Goal: Information Seeking & Learning: Learn about a topic

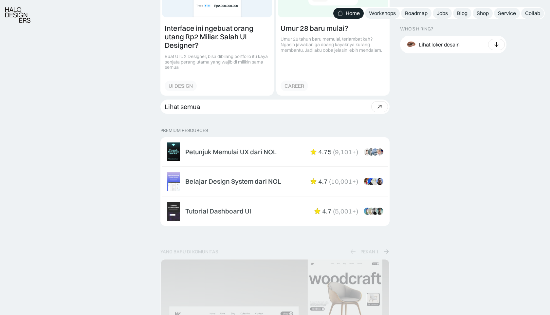
scroll to position [940, 0]
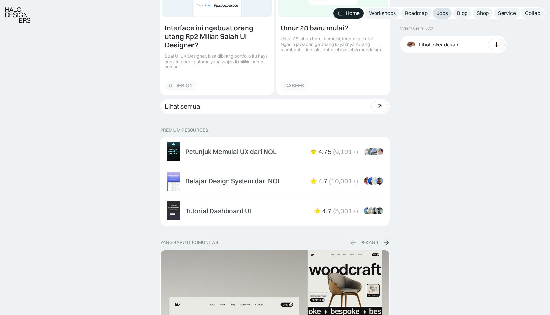
click at [443, 11] on div "Jobs" at bounding box center [441, 13] width 11 height 7
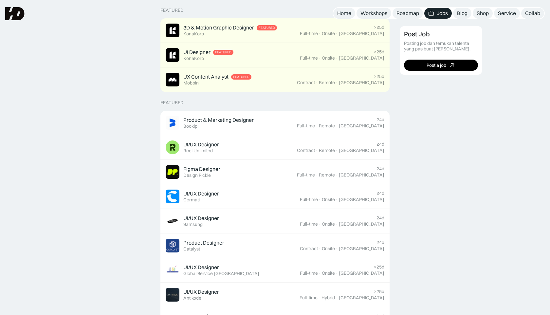
scroll to position [161, 0]
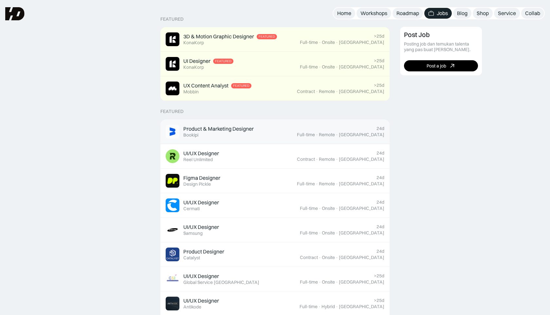
click at [258, 131] on div "Product & Marketing Designer Featured Bookipi" at bounding box center [231, 132] width 131 height 14
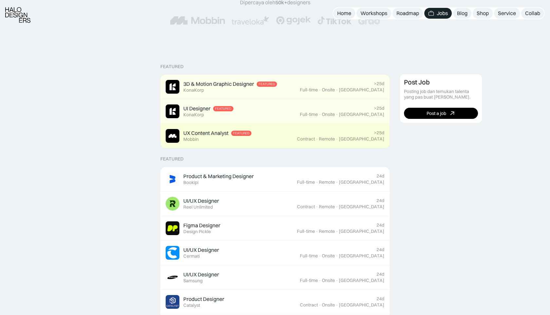
scroll to position [114, 0]
click at [271, 141] on div "UX Content Analyst Featured Mobbin" at bounding box center [231, 136] width 131 height 14
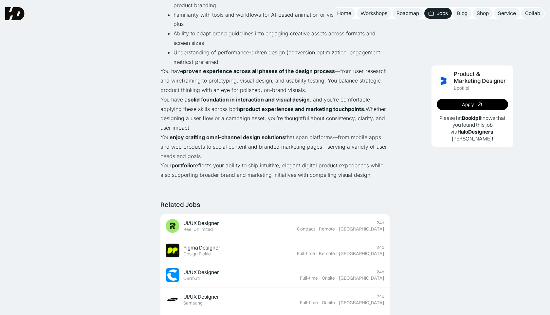
scroll to position [474, 0]
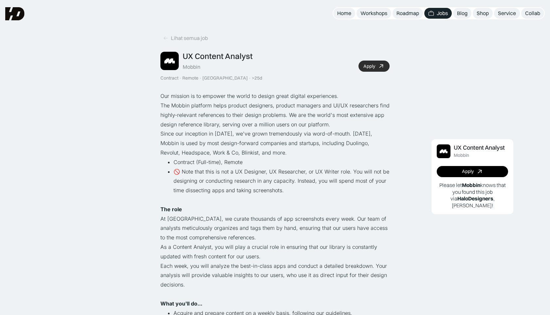
click at [376, 68] on link "Apply" at bounding box center [373, 66] width 31 height 11
click at [164, 35] on icon at bounding box center [165, 38] width 5 height 6
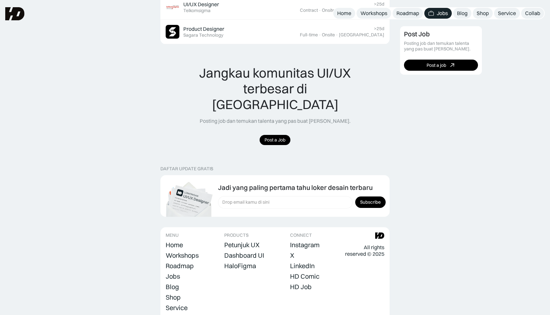
scroll to position [580, 0]
click at [272, 135] on link "Post a Job" at bounding box center [274, 140] width 31 height 10
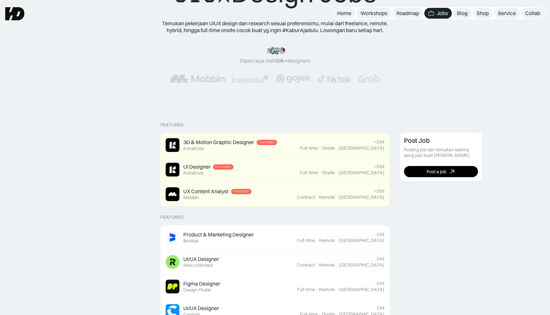
scroll to position [0, 0]
